Goal: Information Seeking & Learning: Find specific fact

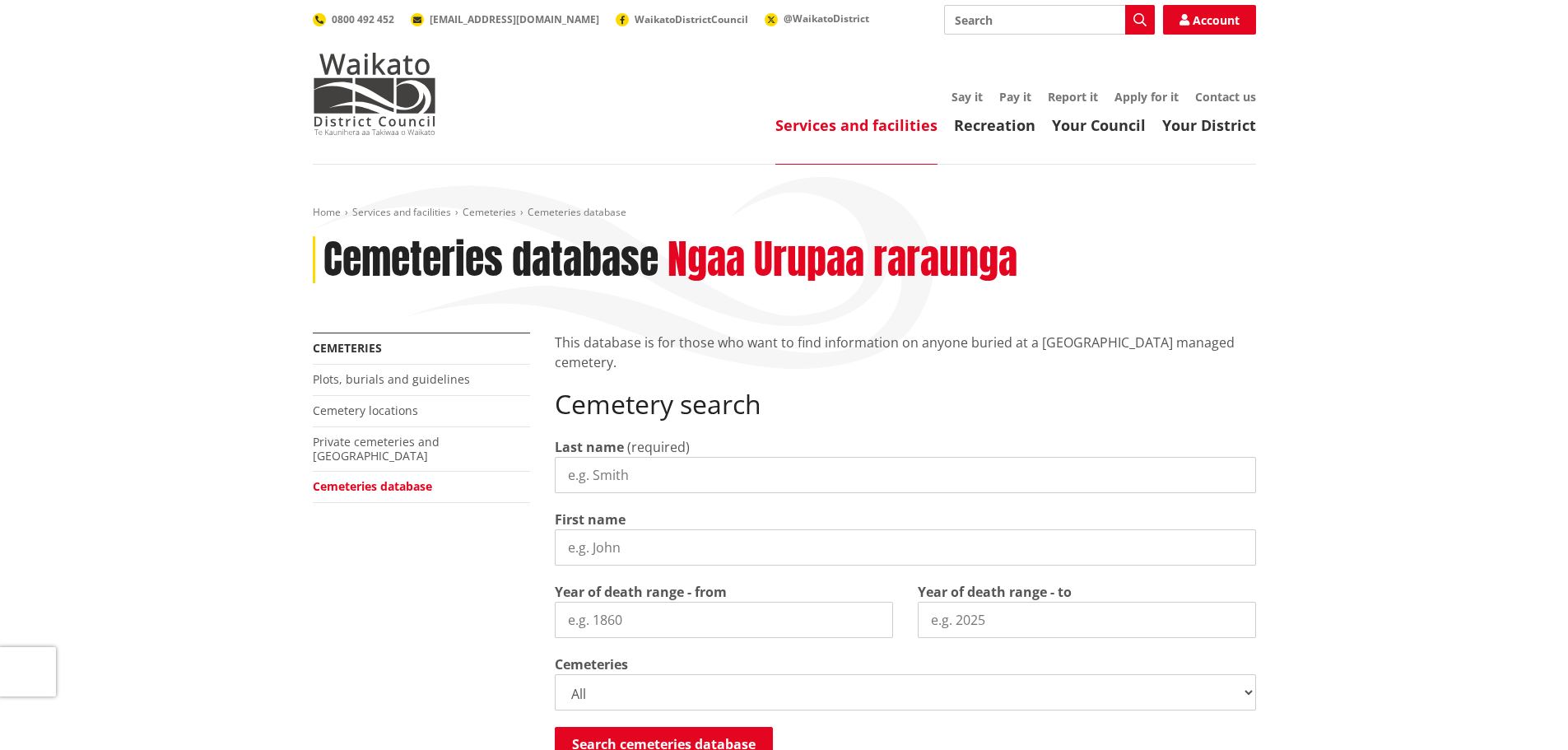
click at [677, 473] on input "Last name" at bounding box center [906, 475] width 702 height 36
type input "[PERSON_NAME]"
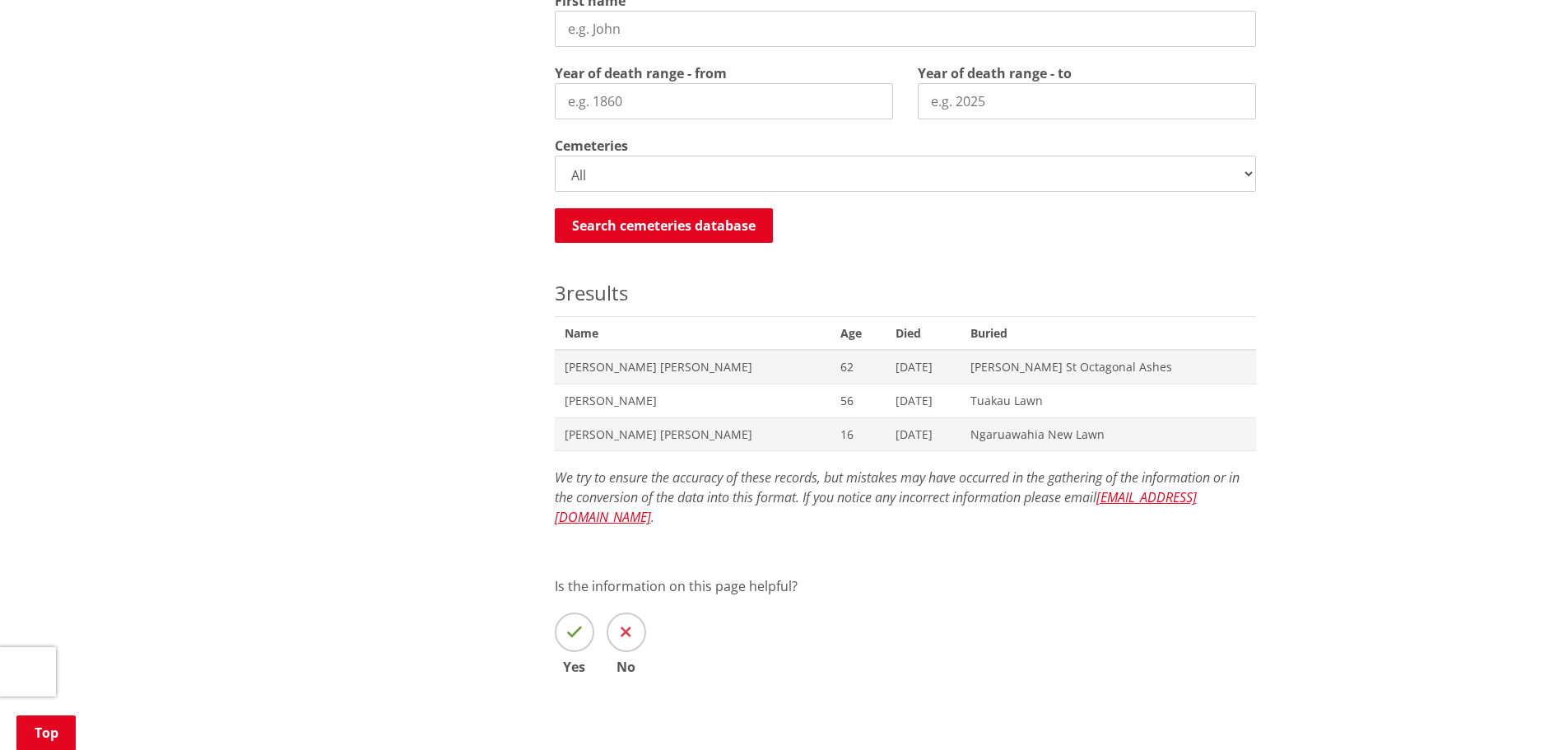
scroll to position [468, 0]
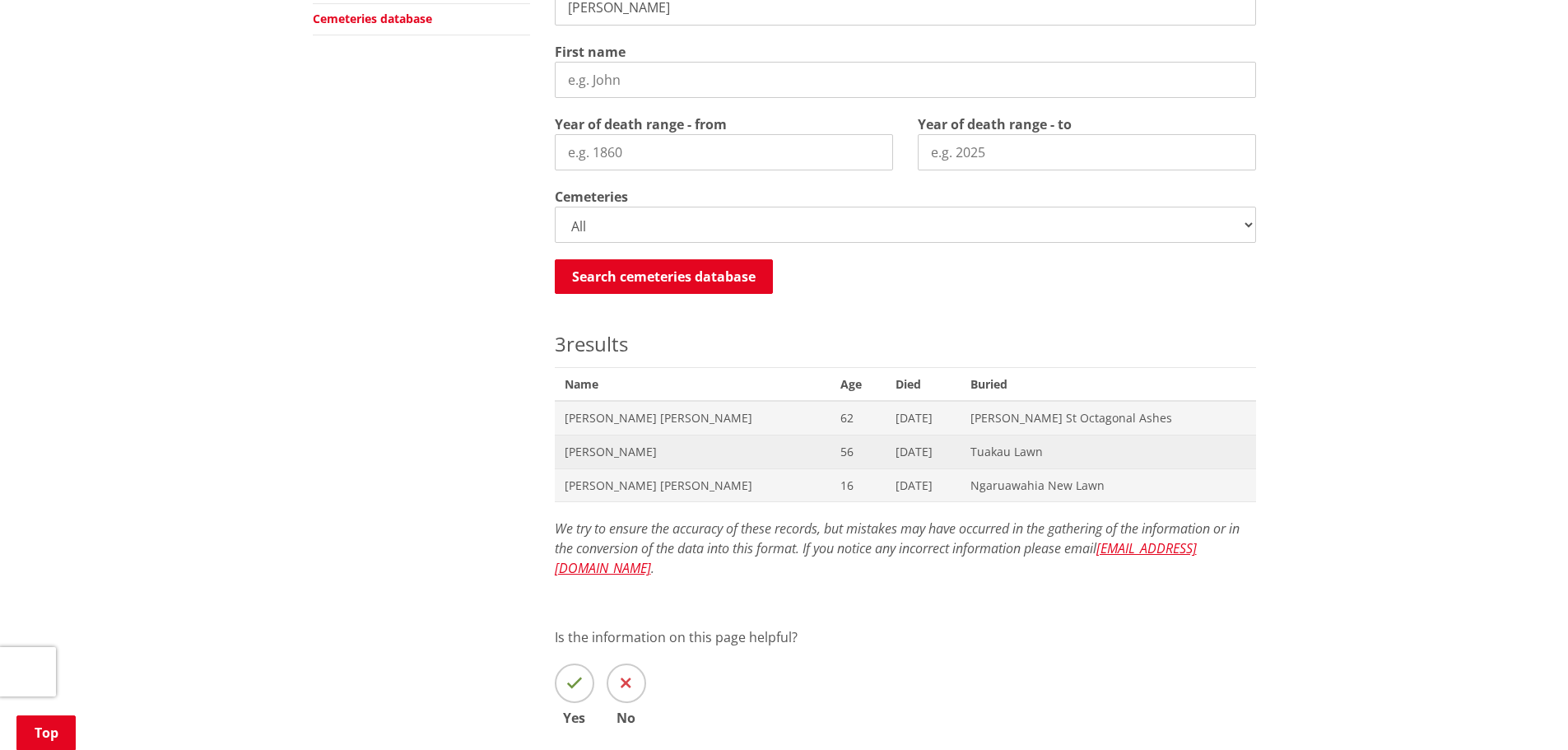
click at [757, 446] on span "[PERSON_NAME]" at bounding box center [692, 452] width 256 height 17
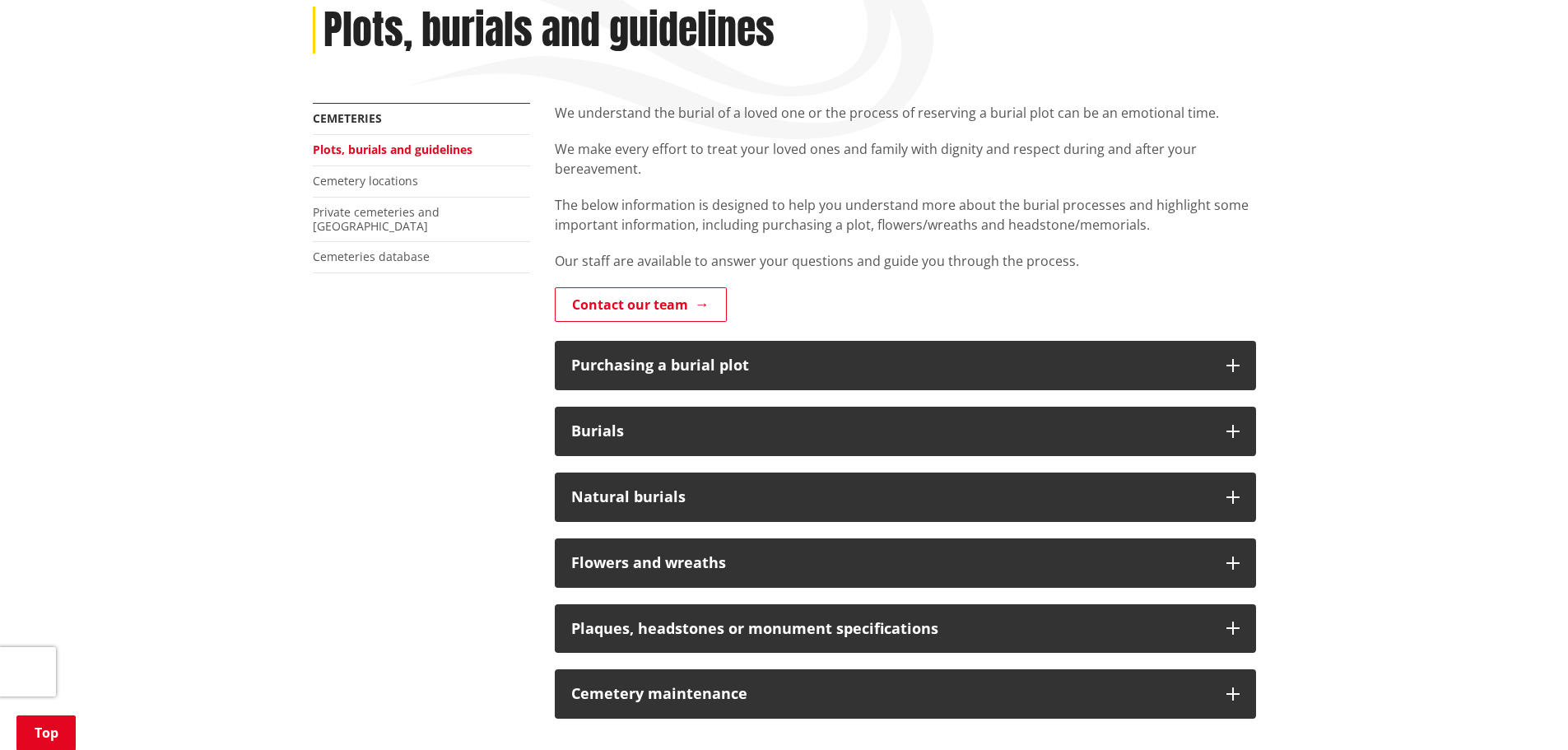
scroll to position [329, 0]
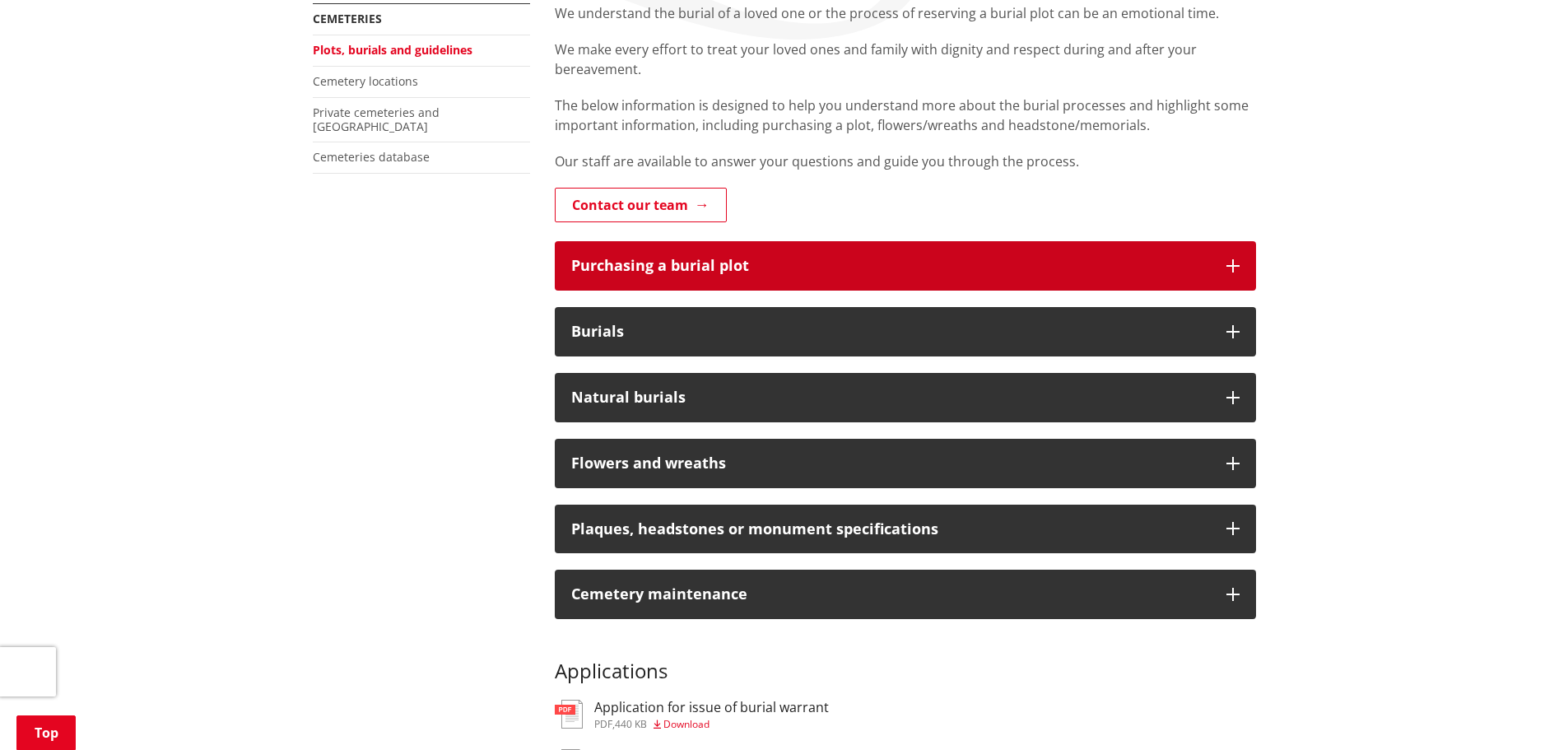
click at [784, 270] on div "Purchasing a burial plot" at bounding box center [891, 266] width 639 height 17
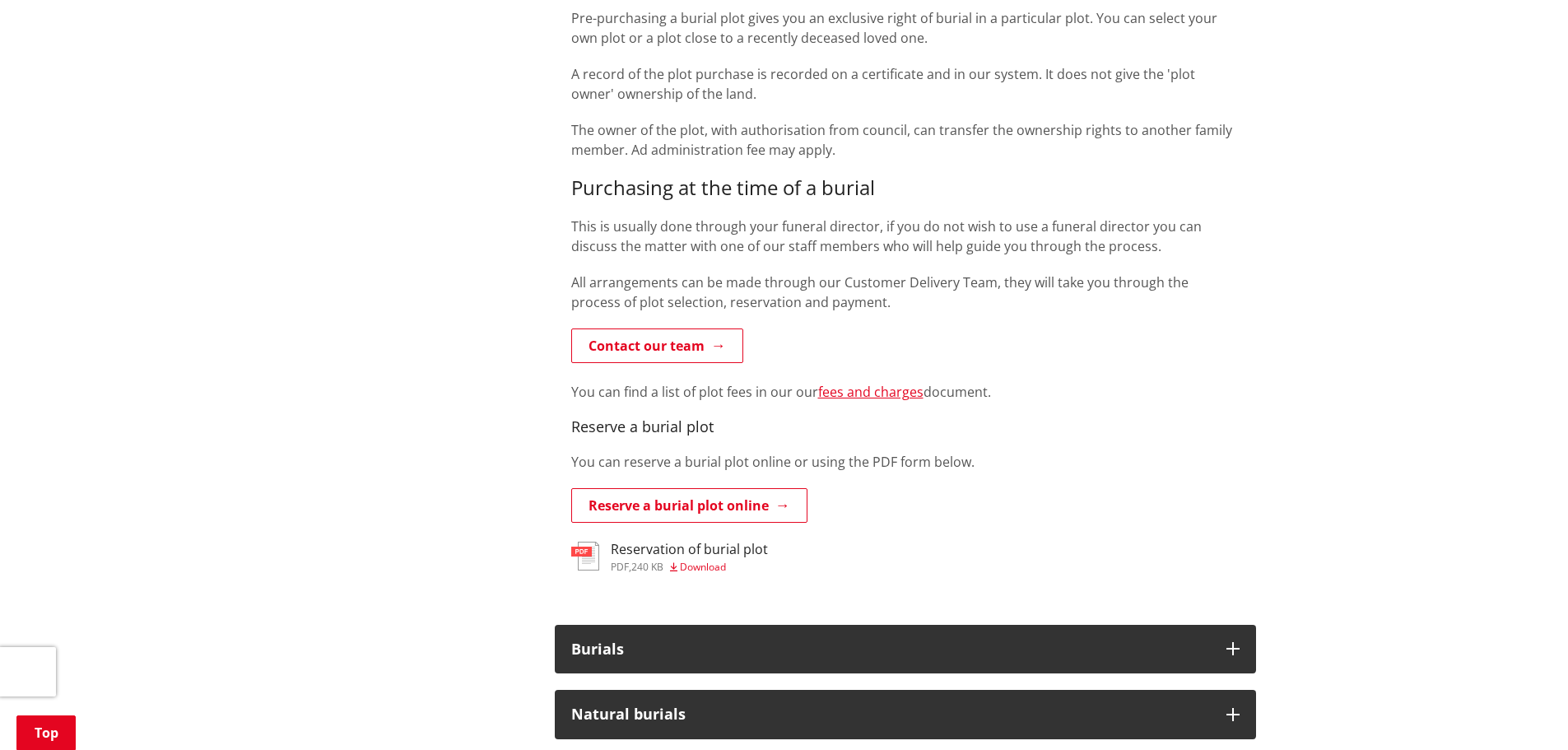
scroll to position [906, 0]
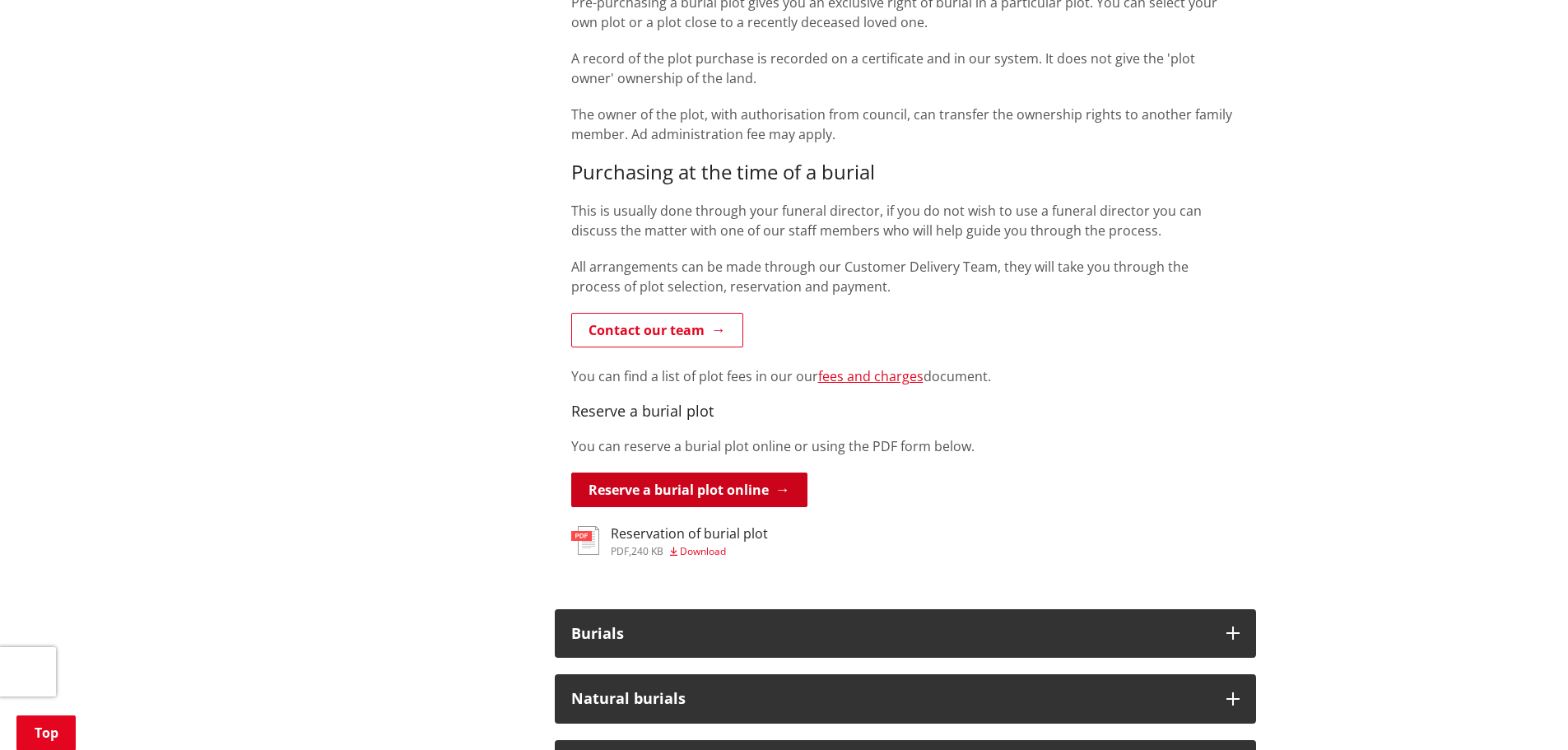
click at [717, 492] on link "Reserve a burial plot online" at bounding box center [689, 489] width 236 height 34
